Goal: Communication & Community: Connect with others

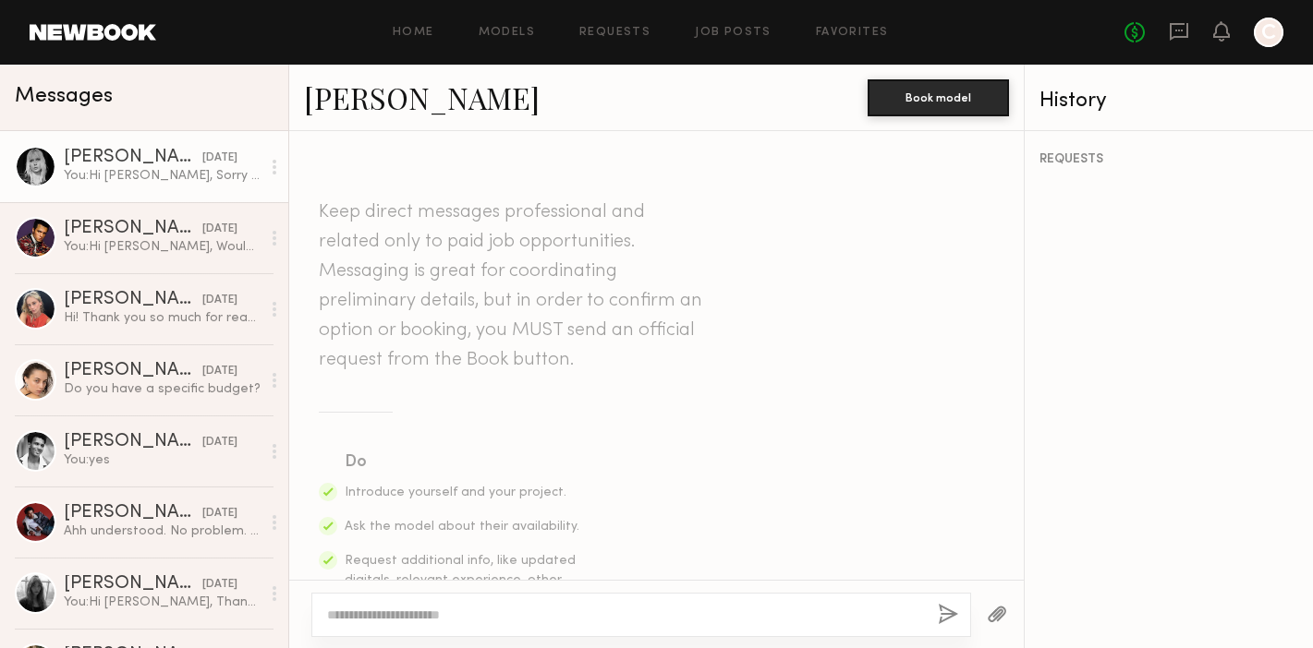
scroll to position [1822, 0]
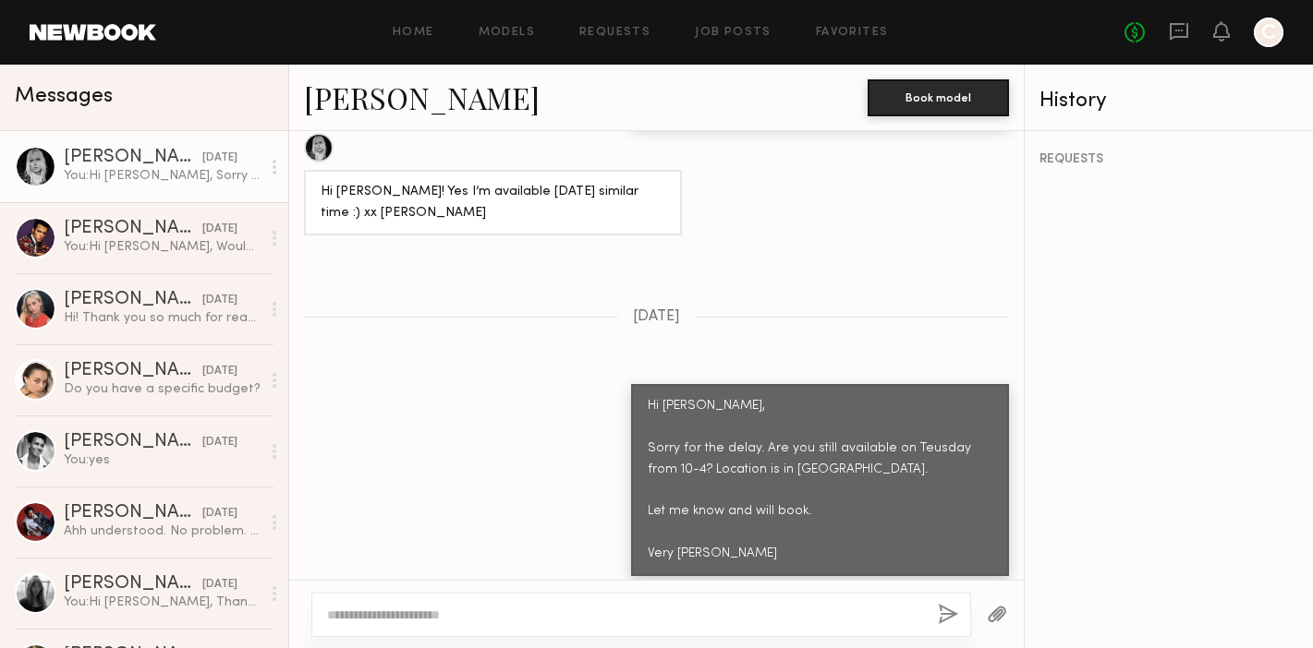
click at [96, 30] on link at bounding box center [93, 32] width 127 height 17
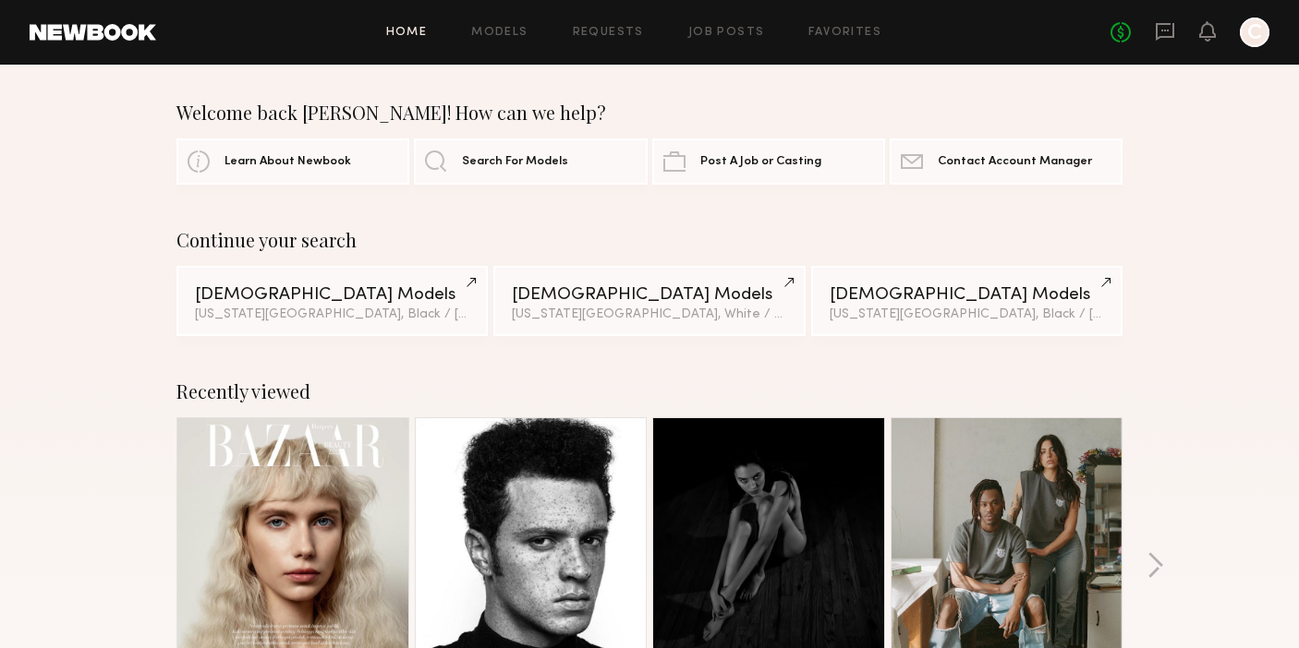
click at [1154, 32] on div "No fees up to $5,000 C" at bounding box center [1189, 33] width 159 height 30
click at [1161, 32] on icon at bounding box center [1165, 31] width 20 height 20
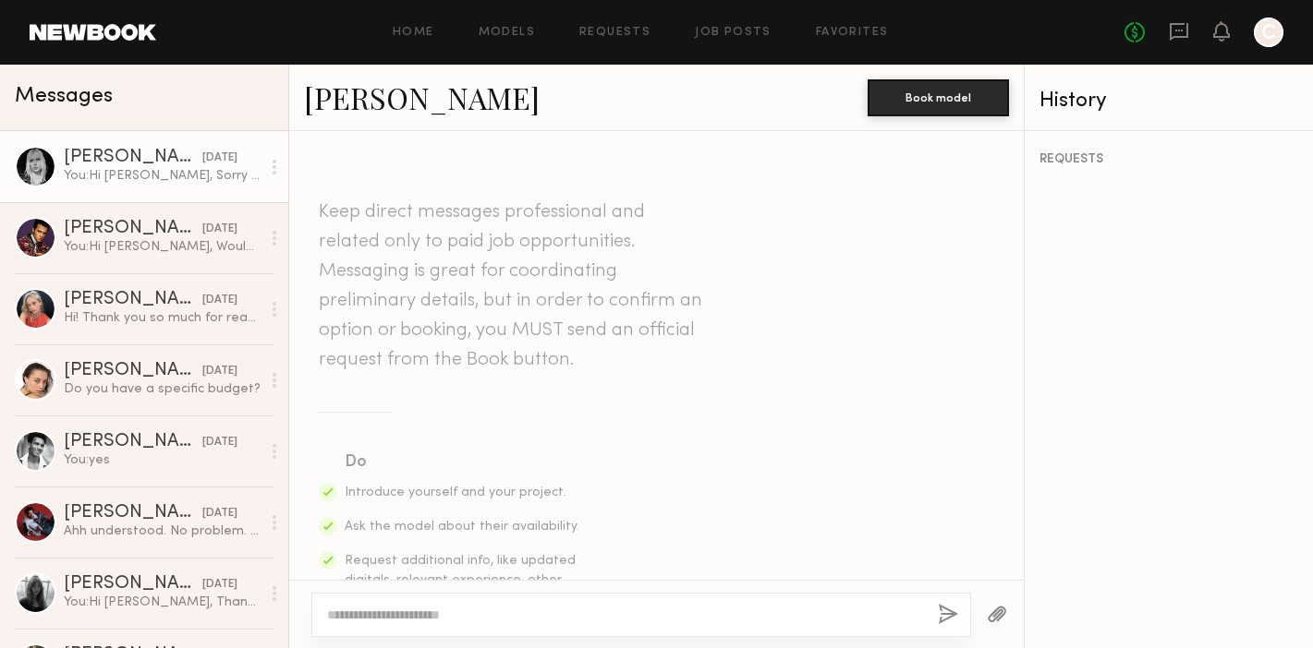
scroll to position [1822, 0]
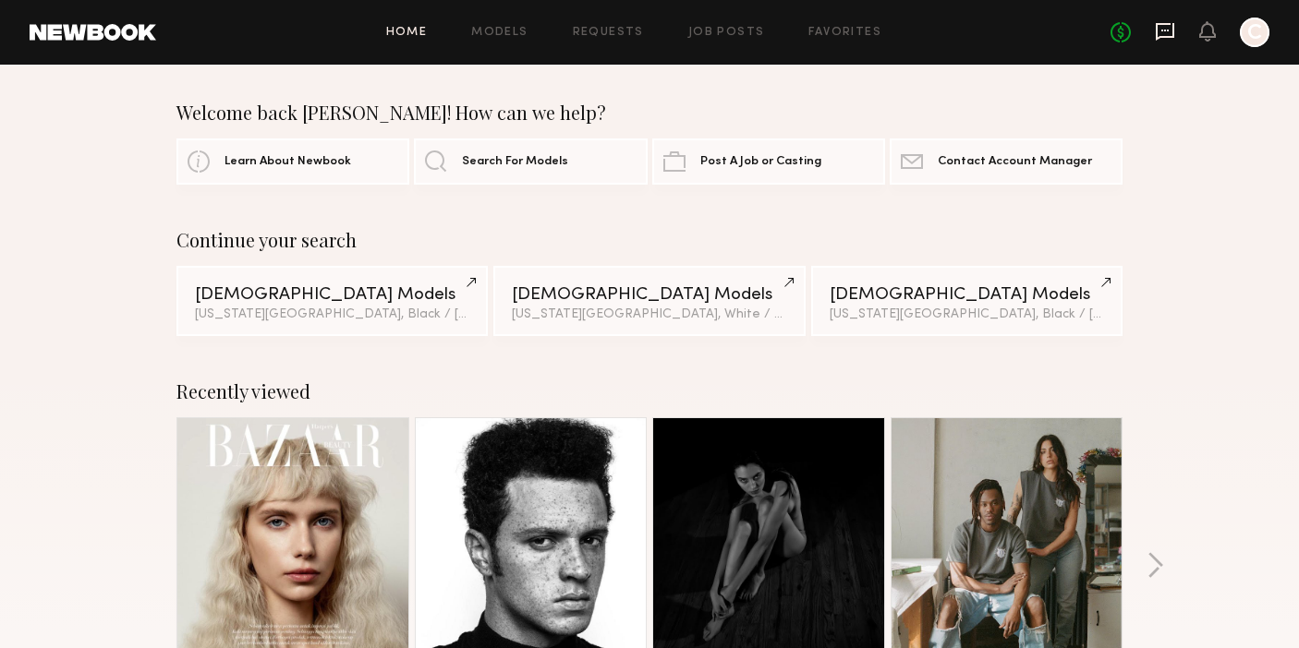
click at [1164, 25] on icon at bounding box center [1165, 32] width 18 height 18
